Goal: Find specific page/section: Find specific page/section

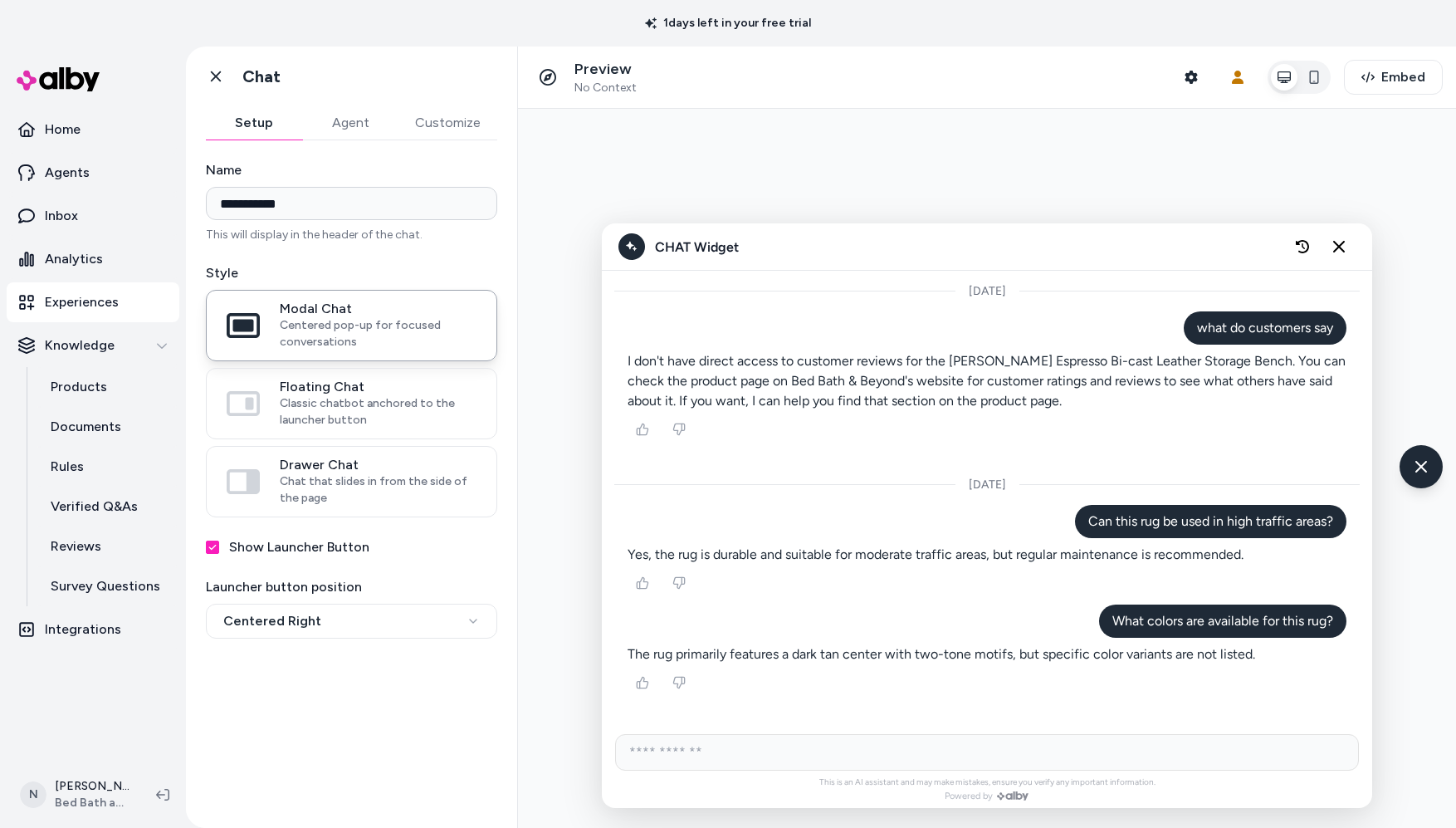
scroll to position [1721, 0]
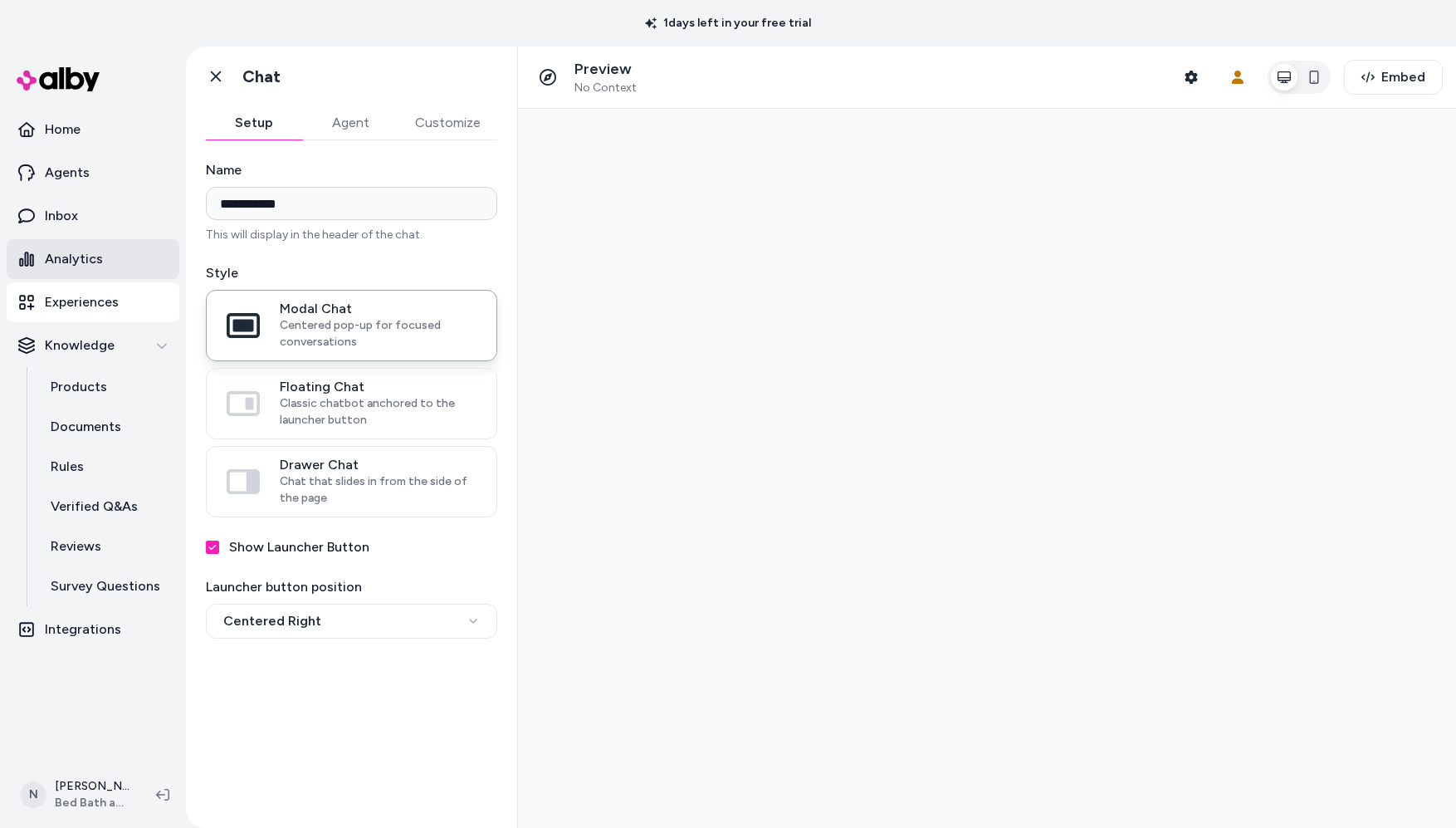
click at [80, 256] on p "Analytics" at bounding box center [74, 259] width 58 height 20
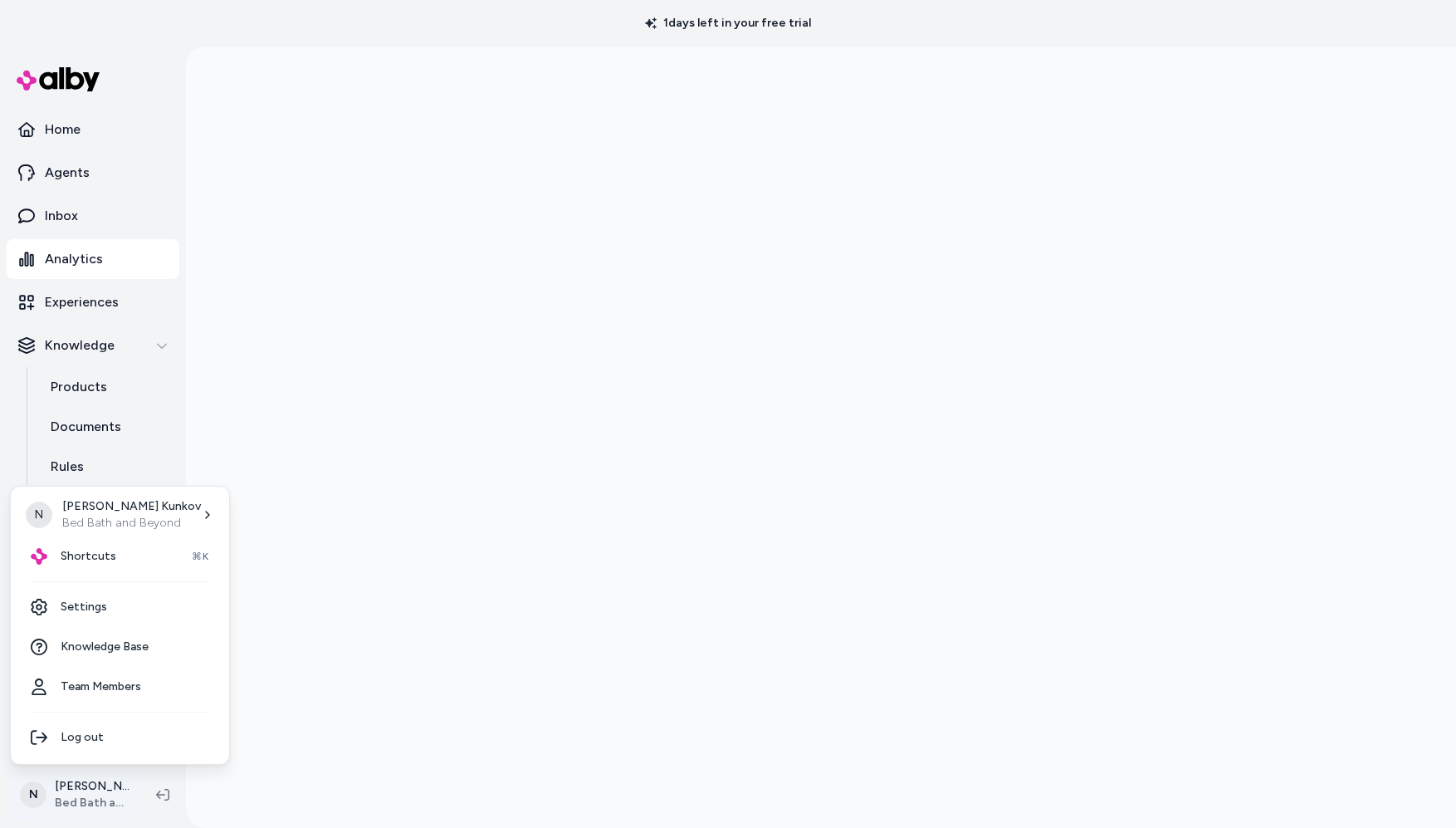
click at [73, 800] on html "1 days left in your free trial Home Agents Inbox Analytics Experiences Knowledg…" at bounding box center [728, 414] width 1456 height 828
click at [78, 558] on span "Shortcuts" at bounding box center [88, 556] width 56 height 16
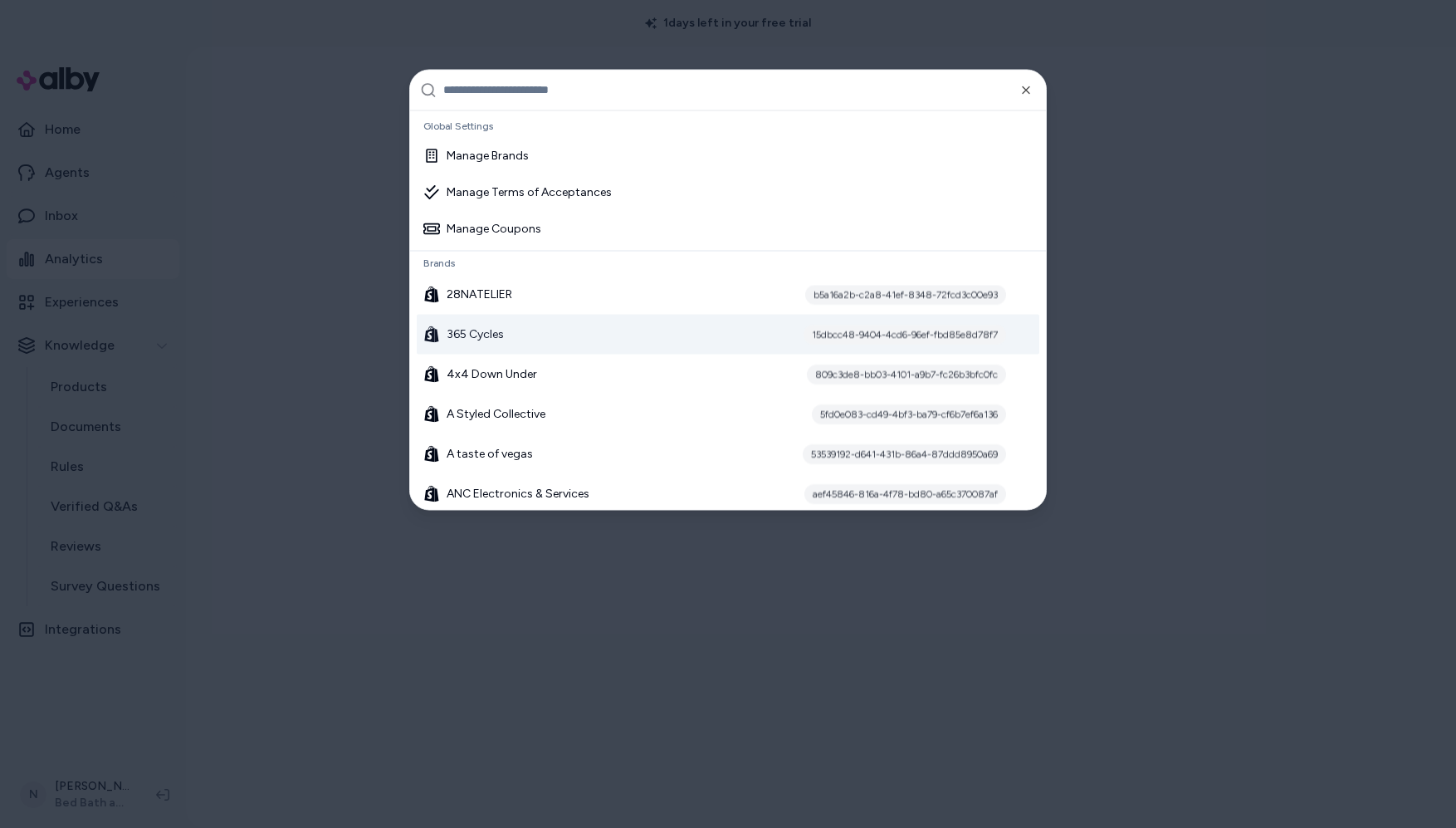
click at [547, 330] on div "365 Cycles 15dbcc48-9404-4cd6-96ef-fbd85e8d78f7" at bounding box center [728, 334] width 623 height 40
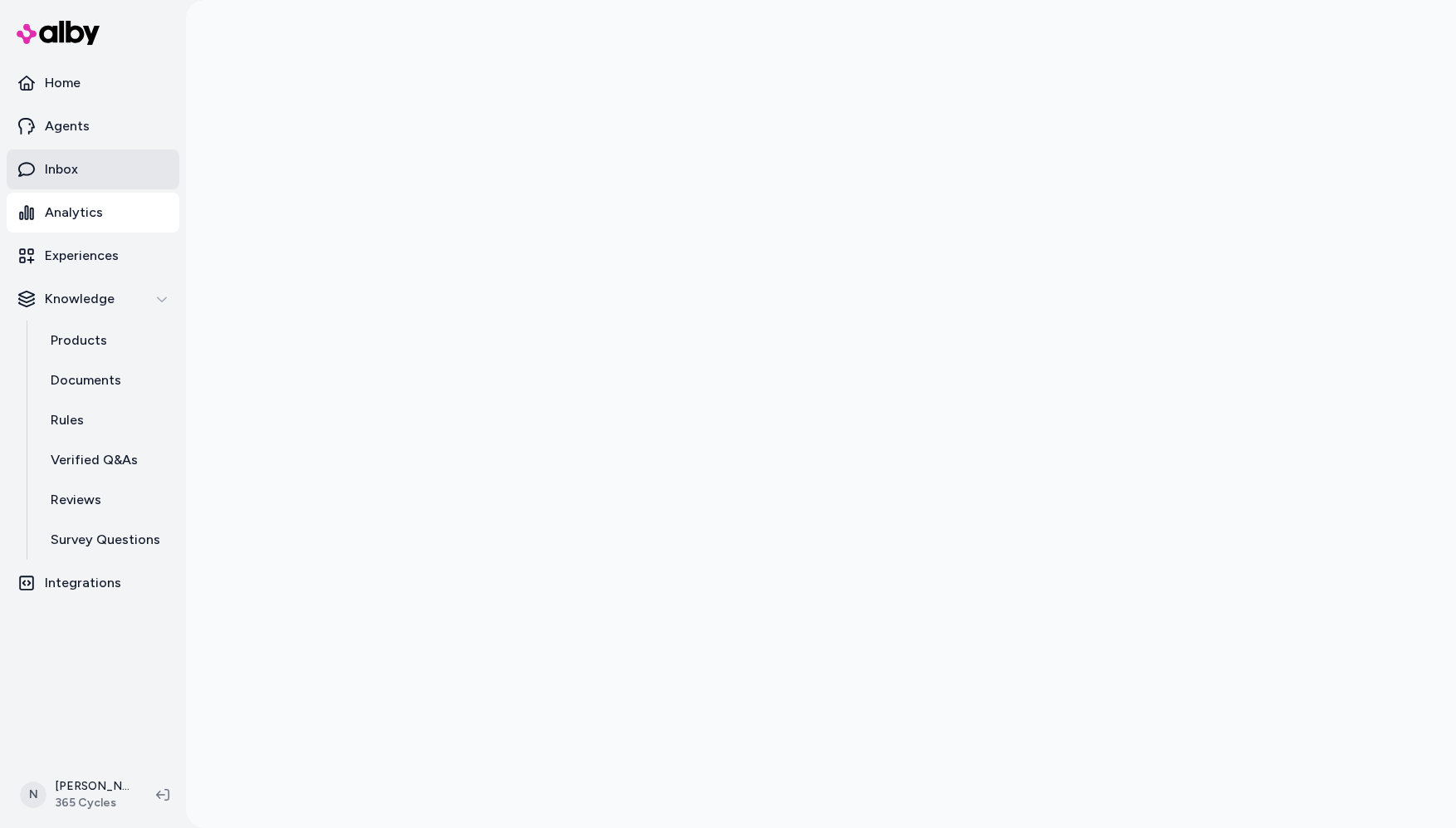
click at [81, 162] on link "Inbox" at bounding box center [92, 170] width 173 height 40
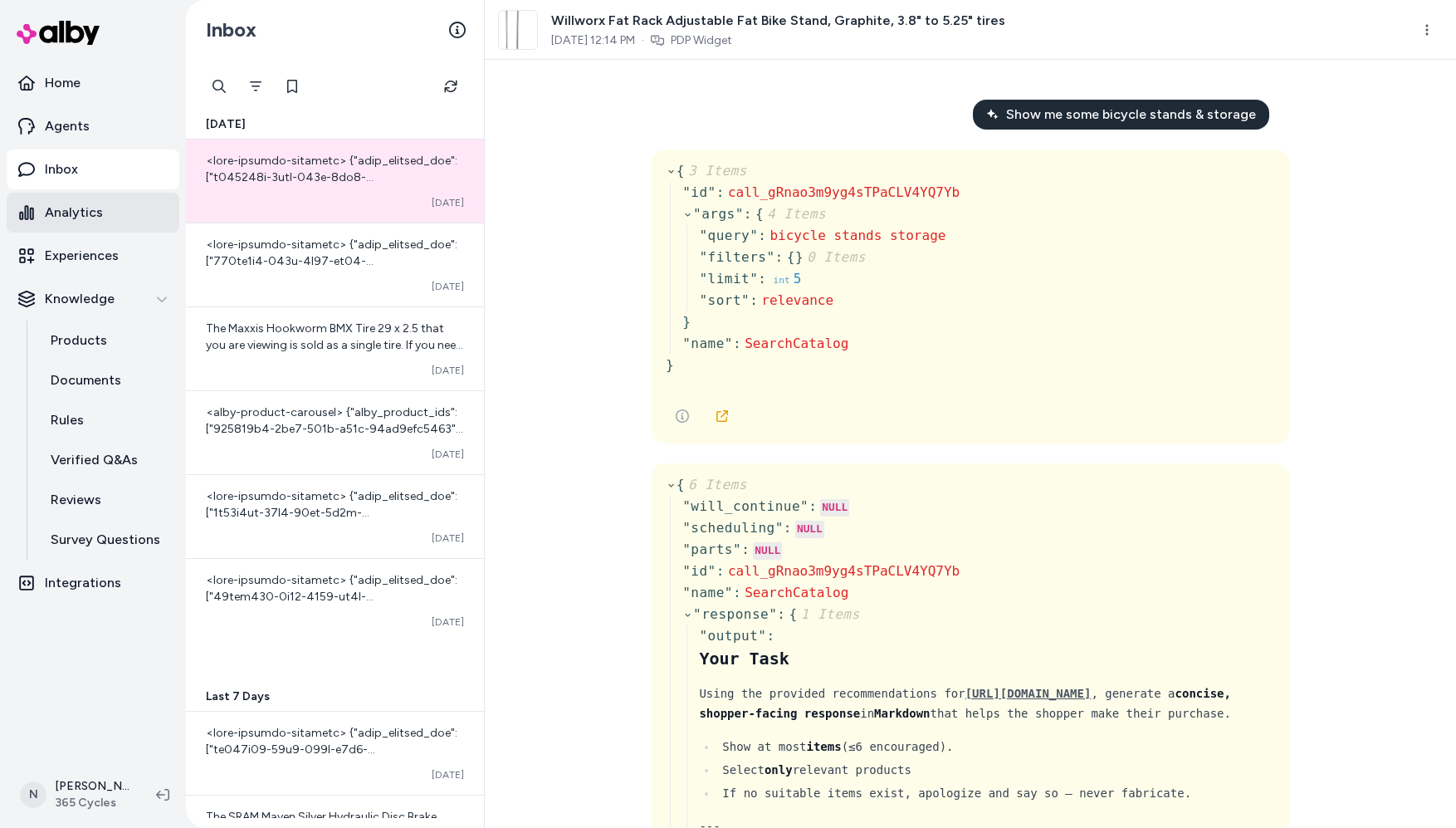
click at [87, 210] on p "Analytics" at bounding box center [74, 213] width 58 height 20
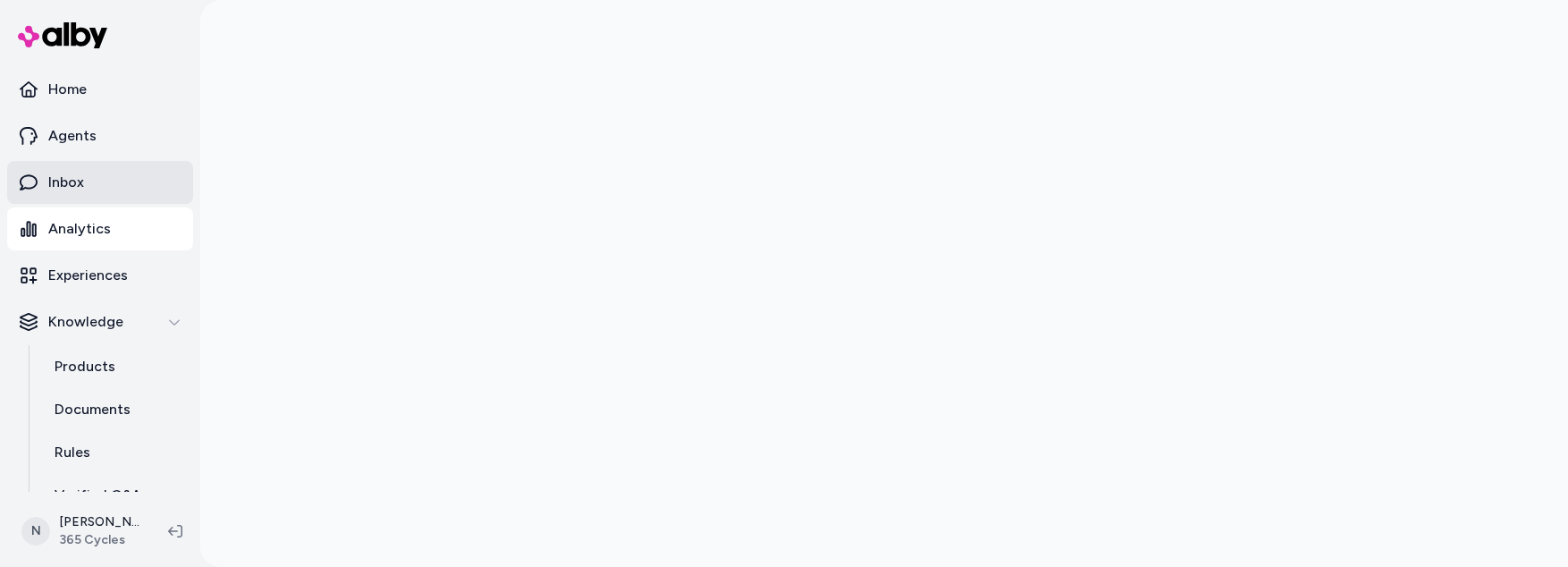
click at [62, 179] on p "Inbox" at bounding box center [66, 183] width 35 height 22
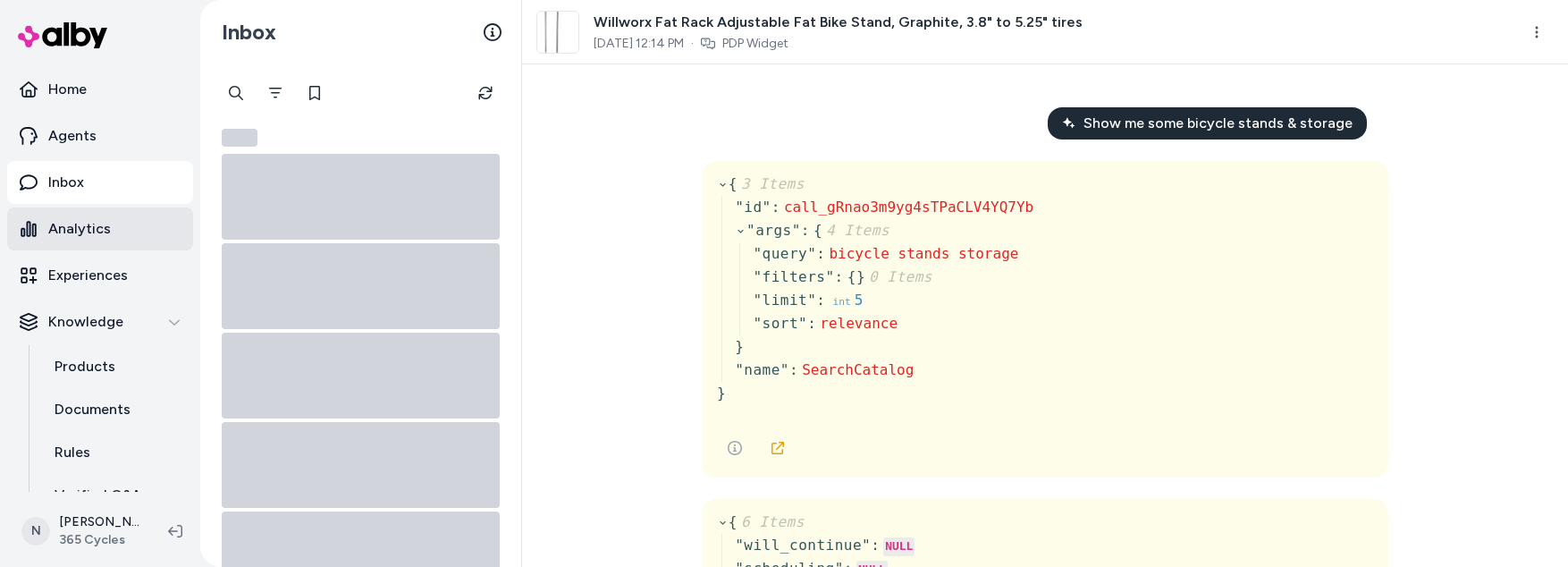
click at [80, 222] on p "Analytics" at bounding box center [80, 229] width 63 height 22
